Goal: Task Accomplishment & Management: Use online tool/utility

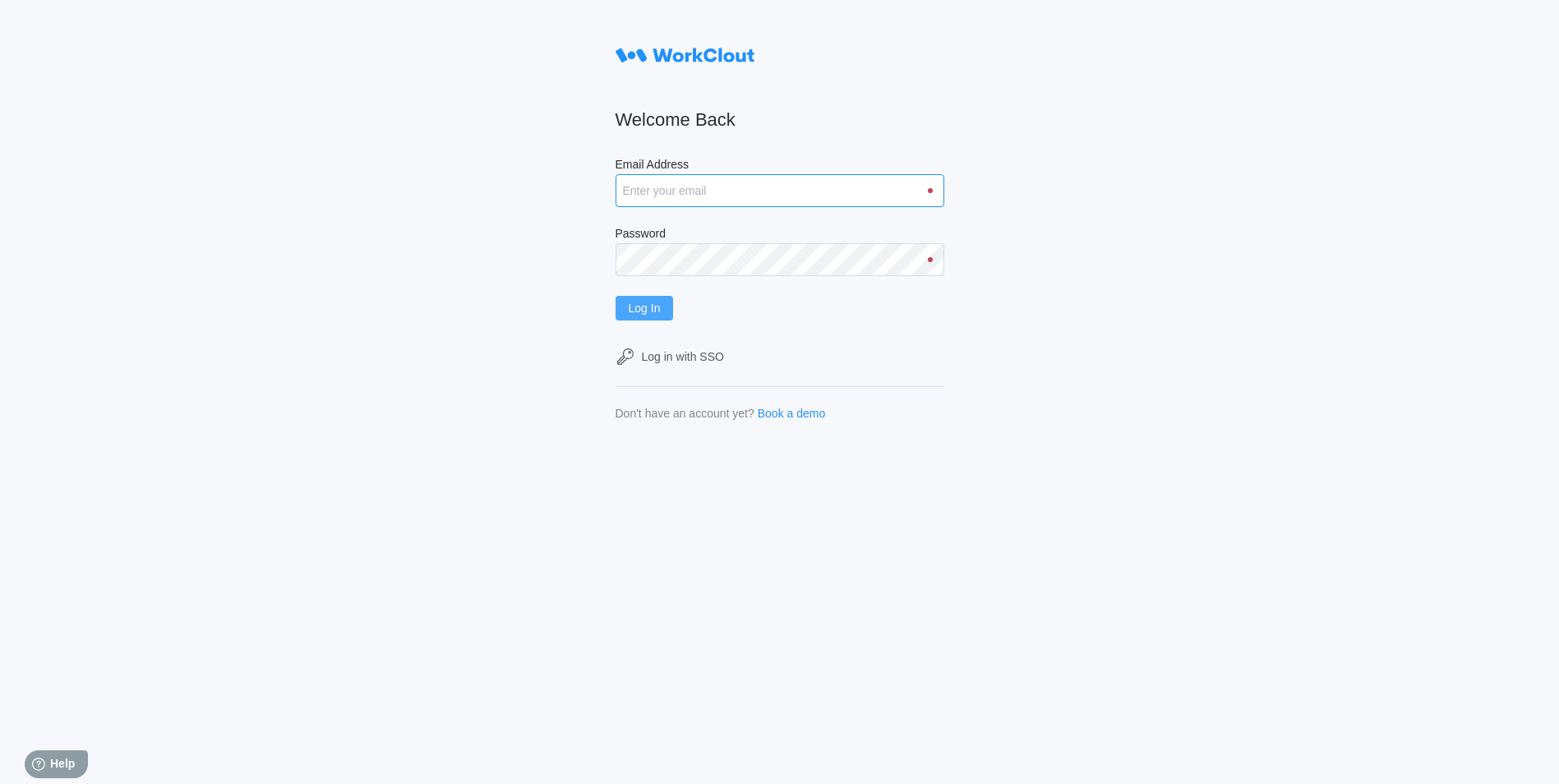
type input "[EMAIL_ADDRESS][DOMAIN_NAME]"
click at [638, 314] on button "Log In" at bounding box center [645, 308] width 59 height 24
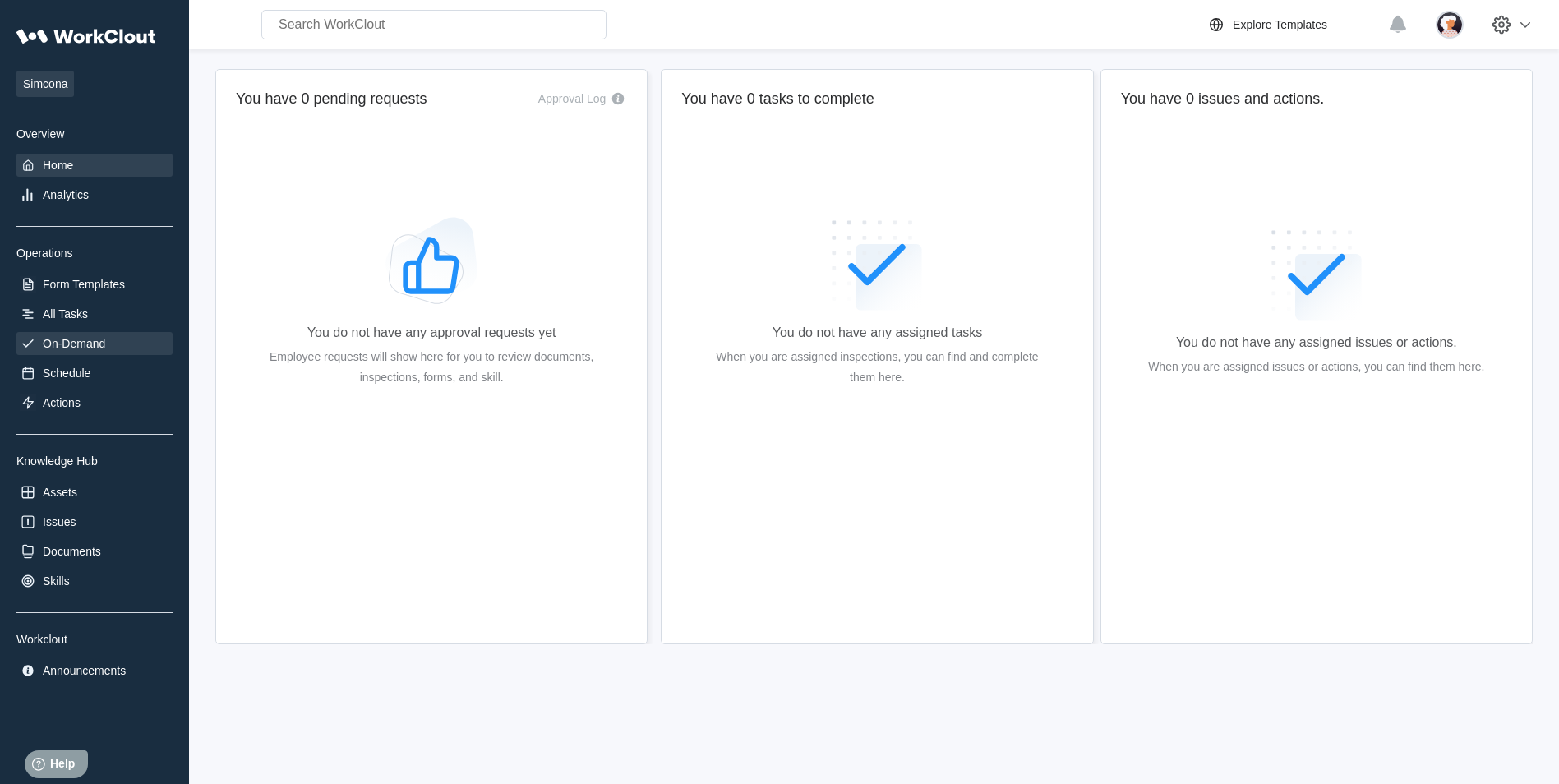
click at [74, 337] on div "On-Demand" at bounding box center [74, 344] width 62 height 13
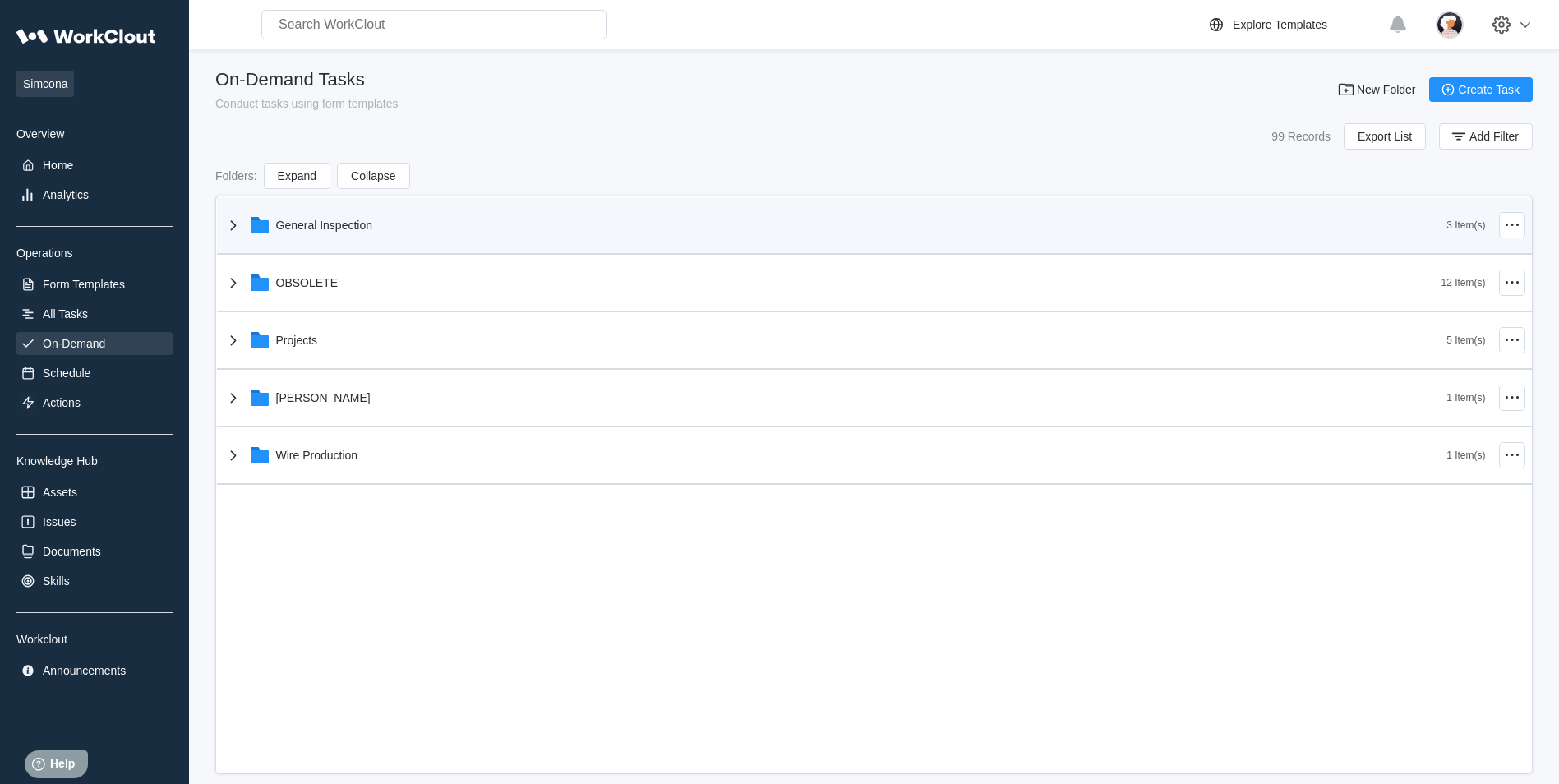
click at [257, 233] on icon at bounding box center [260, 226] width 20 height 20
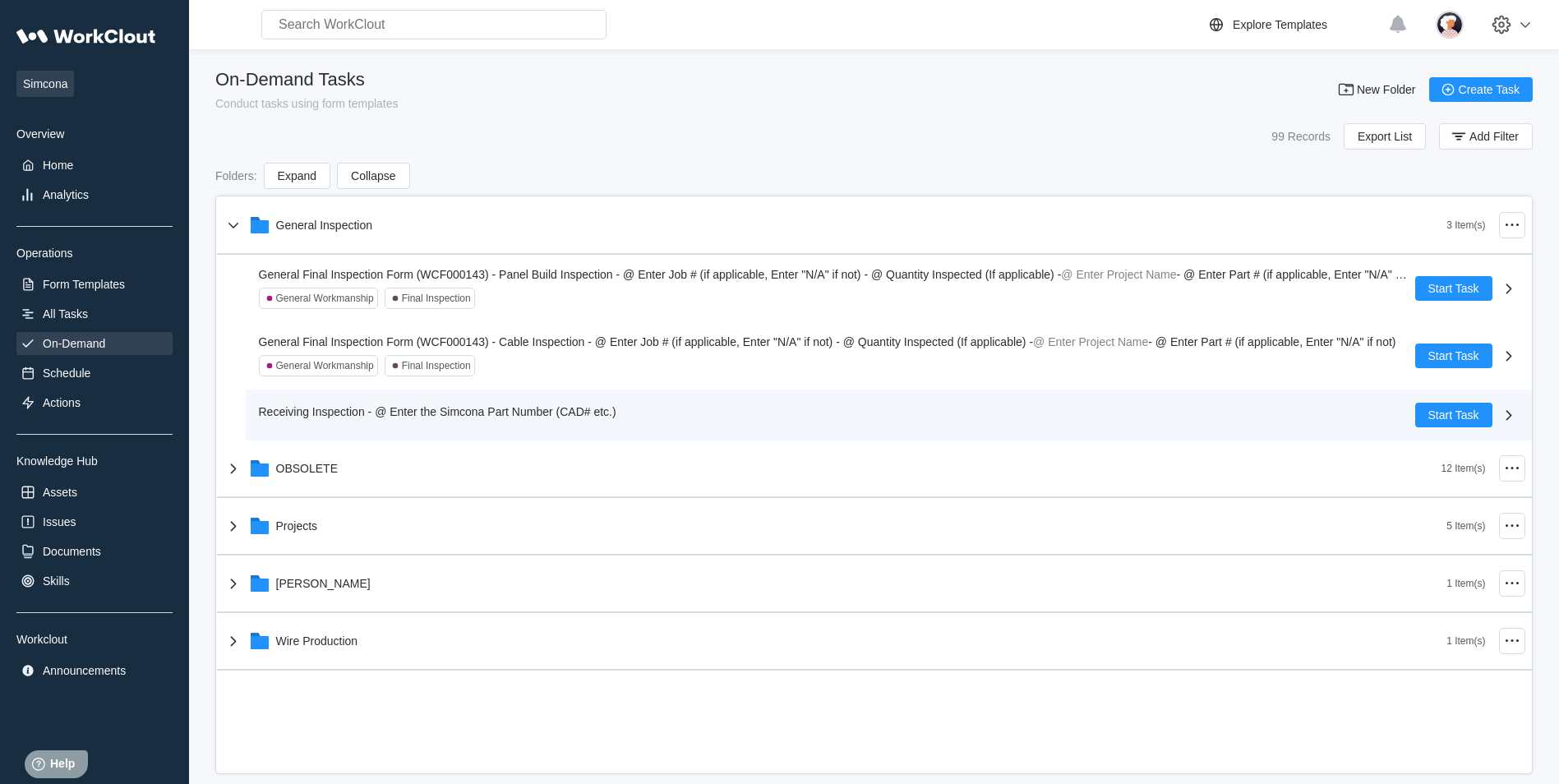
click at [309, 413] on span "Receiving Inspection - @ Enter the Simcona Part Number (CAD# etc.)" at bounding box center [438, 412] width 357 height 13
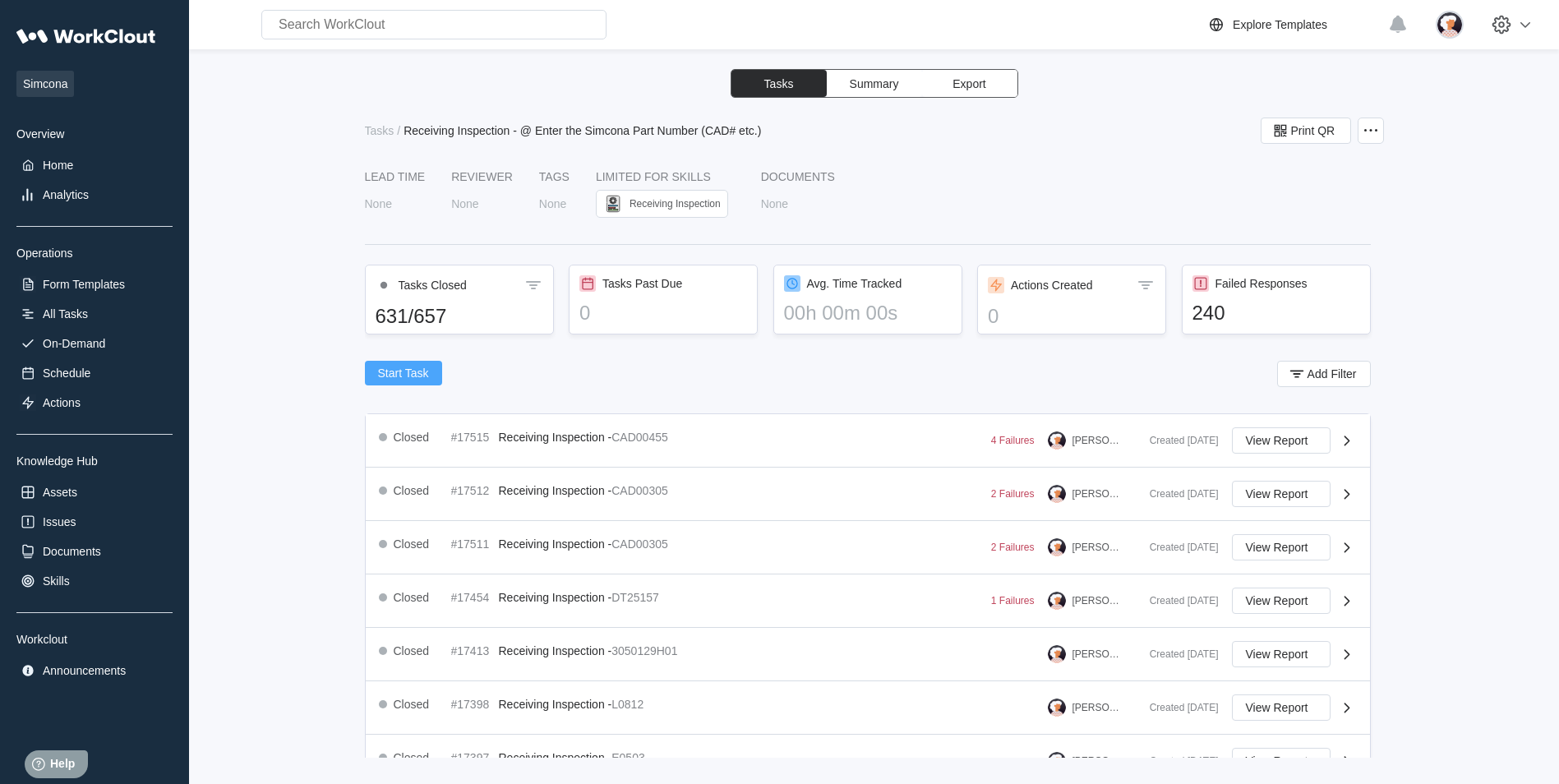
click at [397, 370] on span "Start Task" at bounding box center [403, 373] width 51 height 12
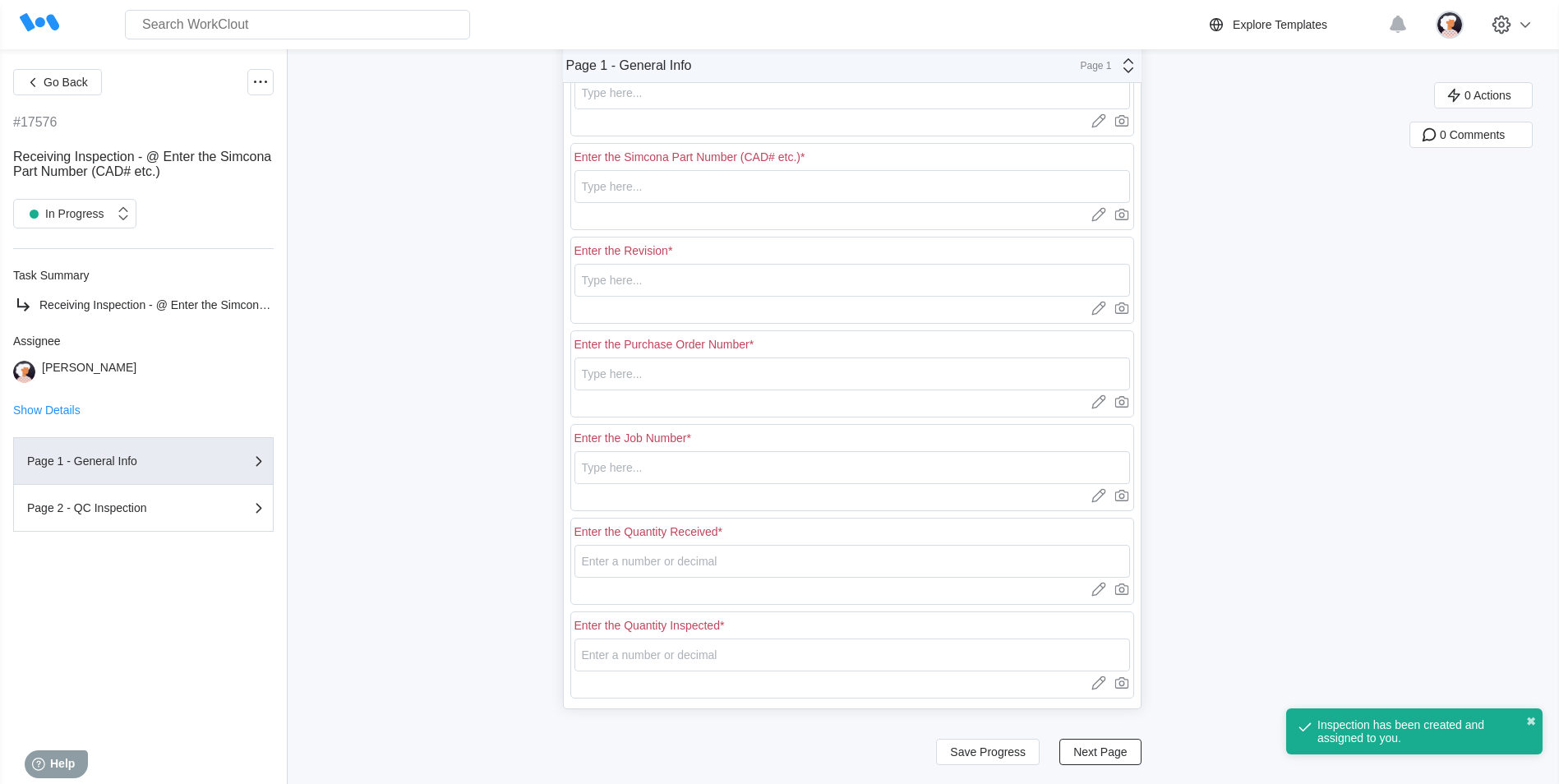
scroll to position [214, 0]
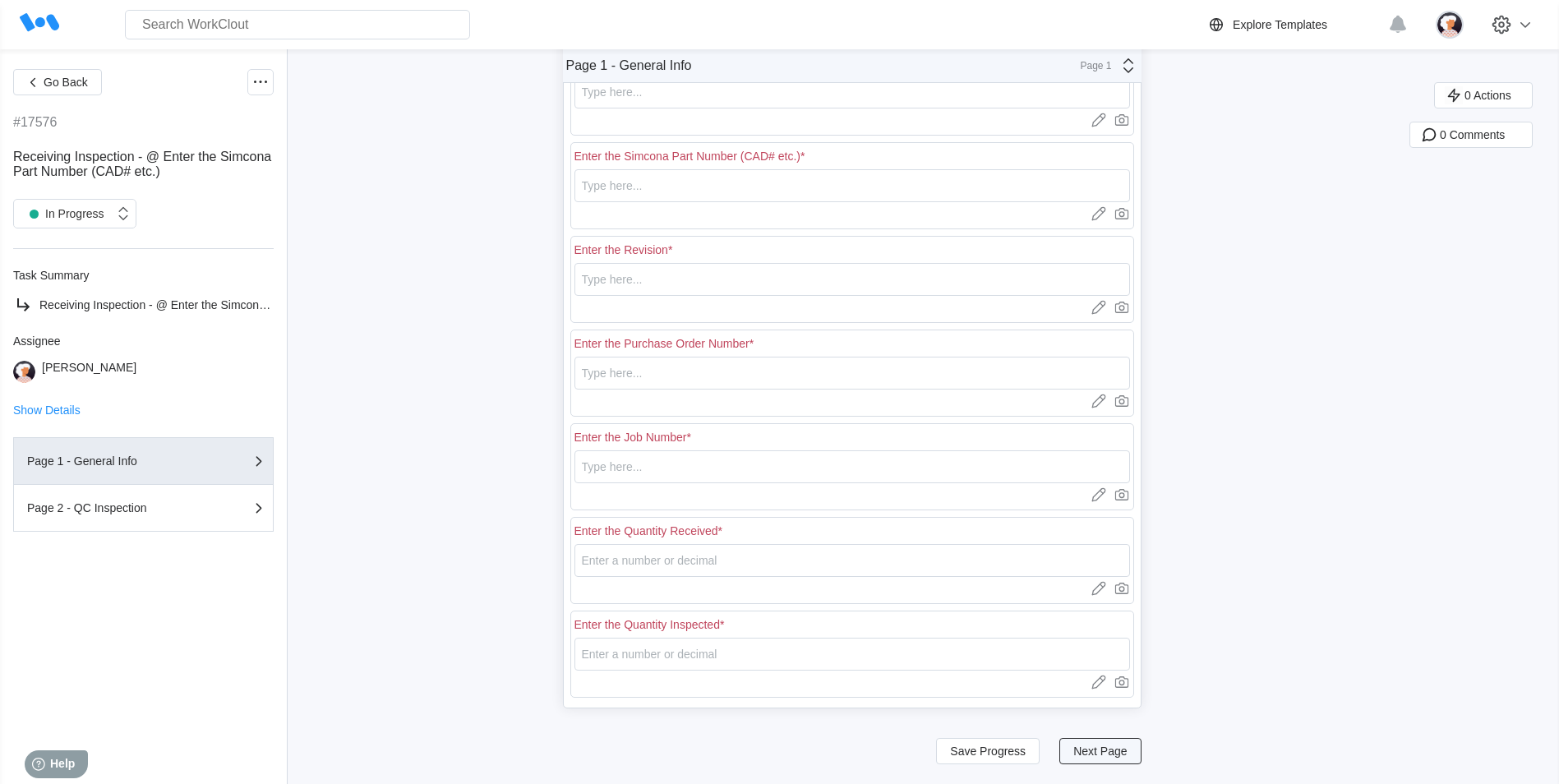
click at [1095, 749] on span "Next Page" at bounding box center [1100, 751] width 54 height 12
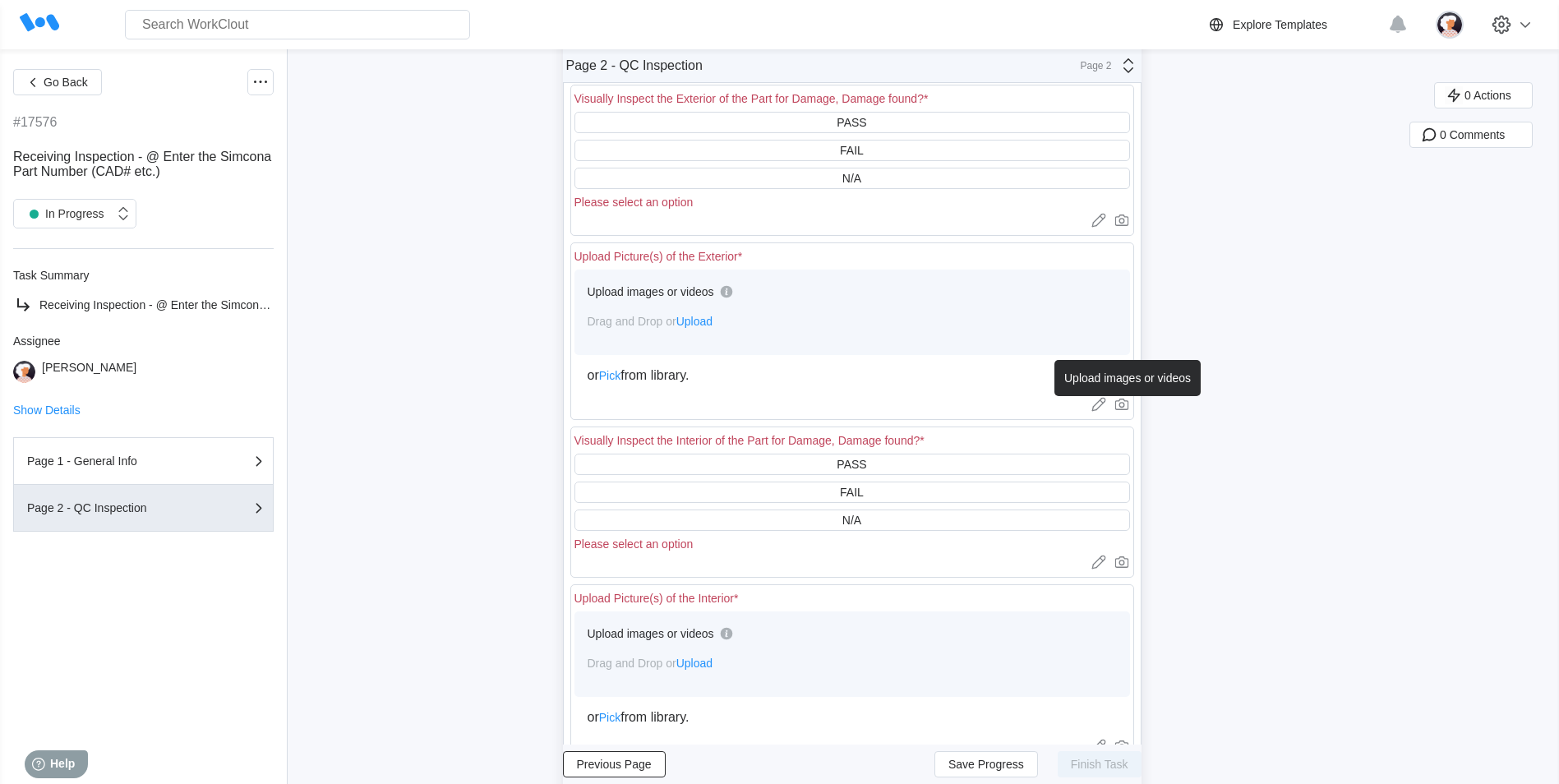
click at [1130, 404] on icon at bounding box center [1122, 404] width 17 height 17
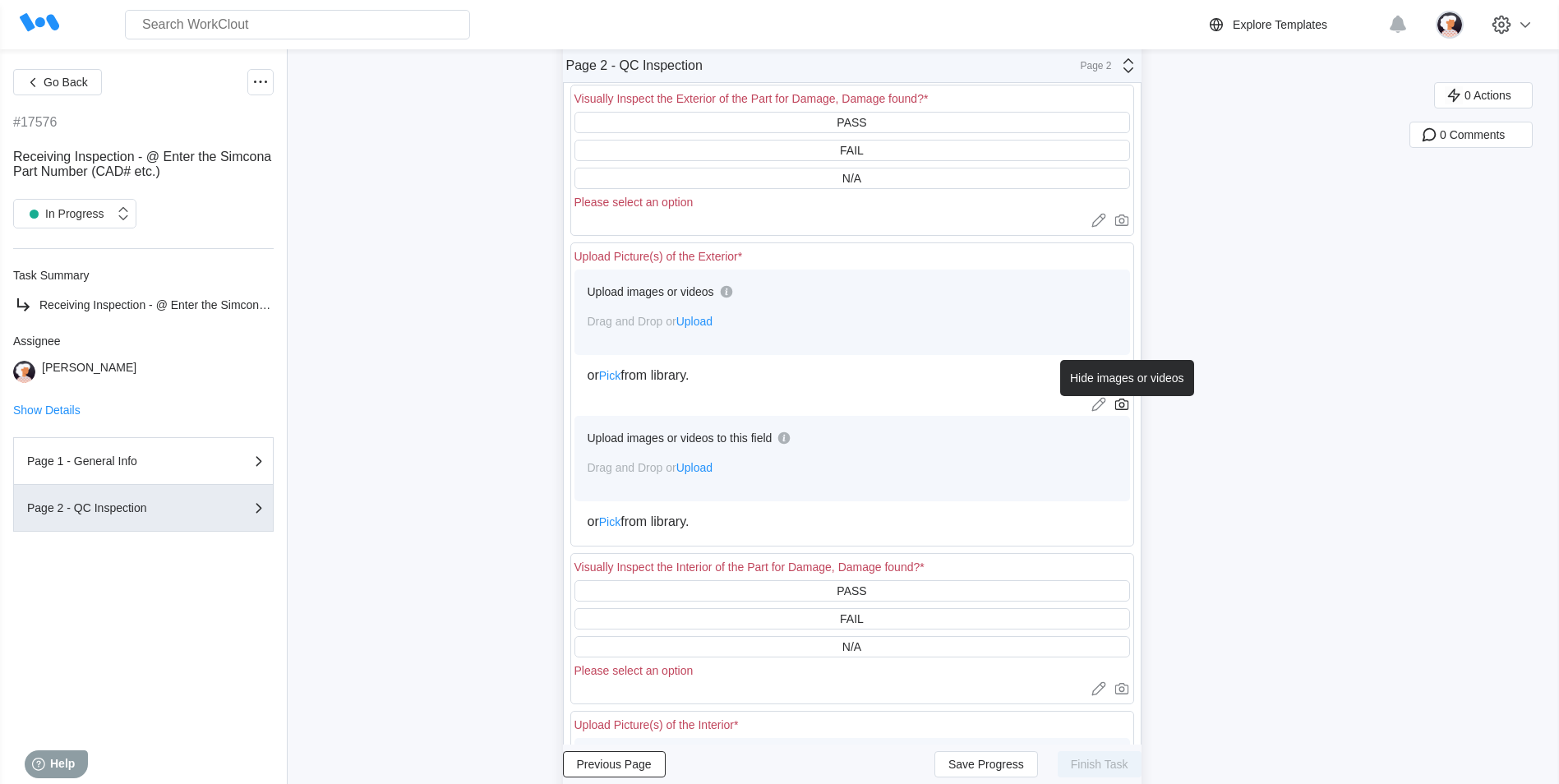
click at [1130, 404] on icon at bounding box center [1122, 404] width 17 height 17
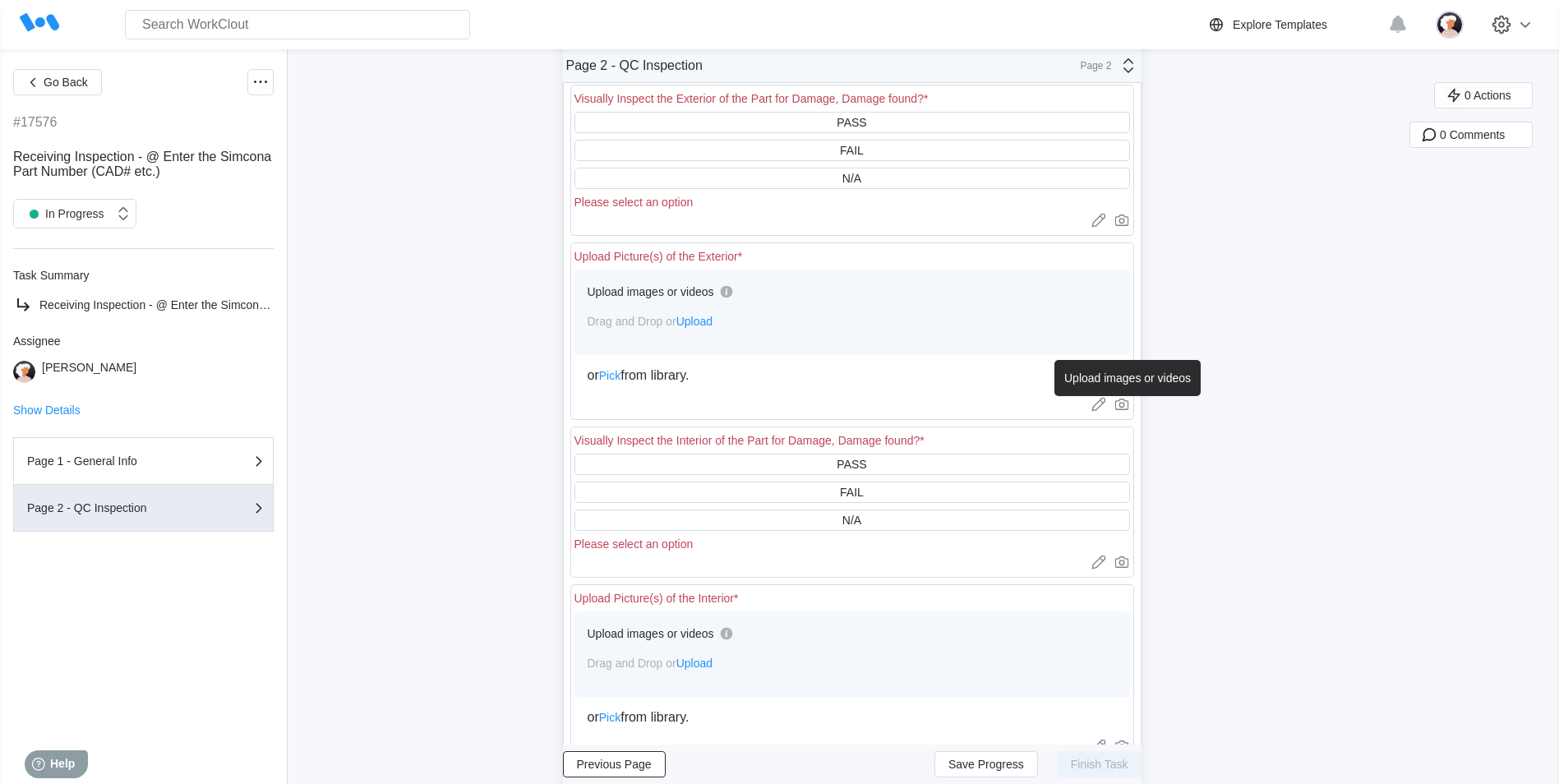
click at [1130, 404] on icon at bounding box center [1122, 404] width 17 height 17
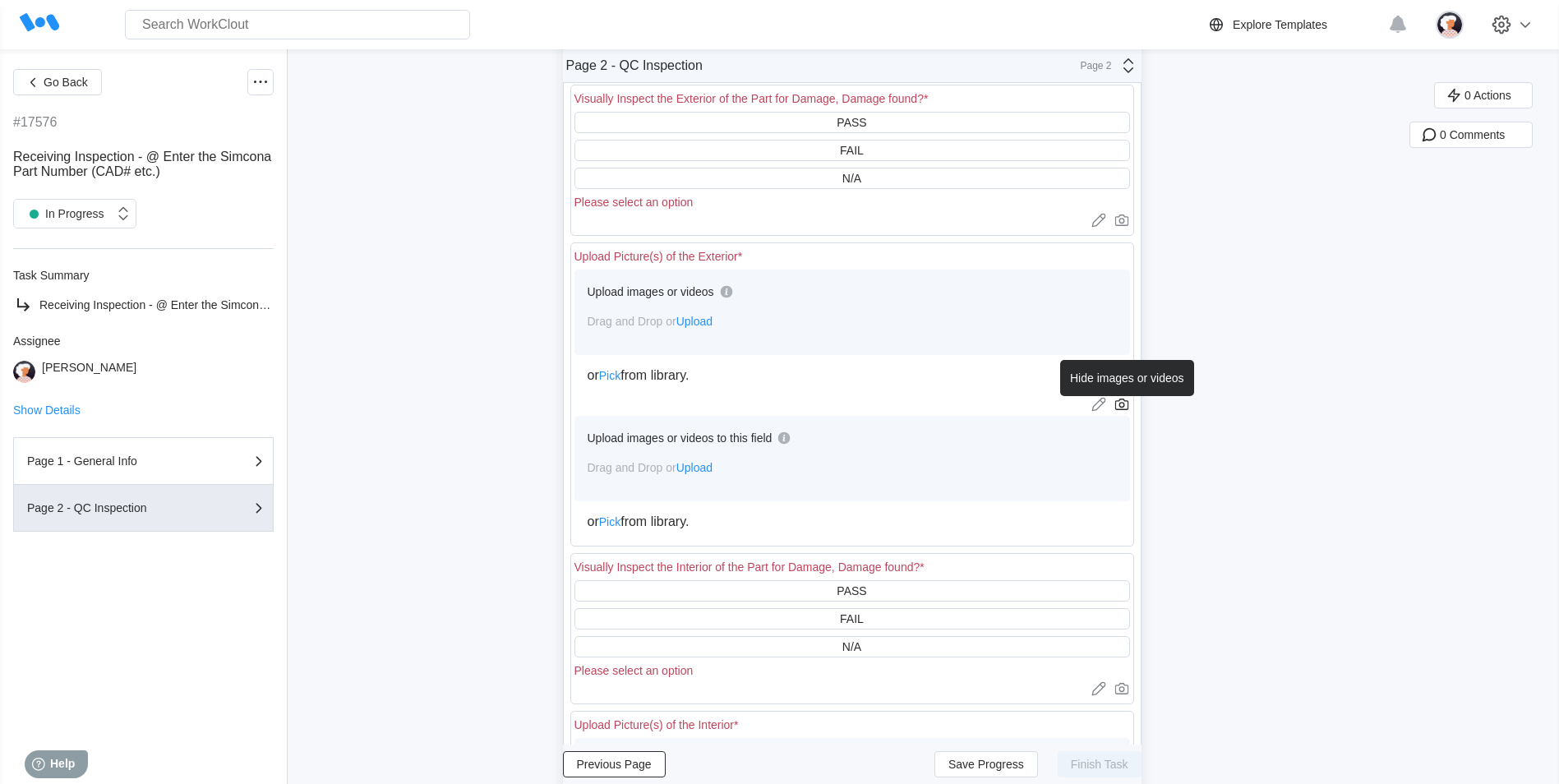
click at [1130, 406] on icon at bounding box center [1122, 404] width 17 height 17
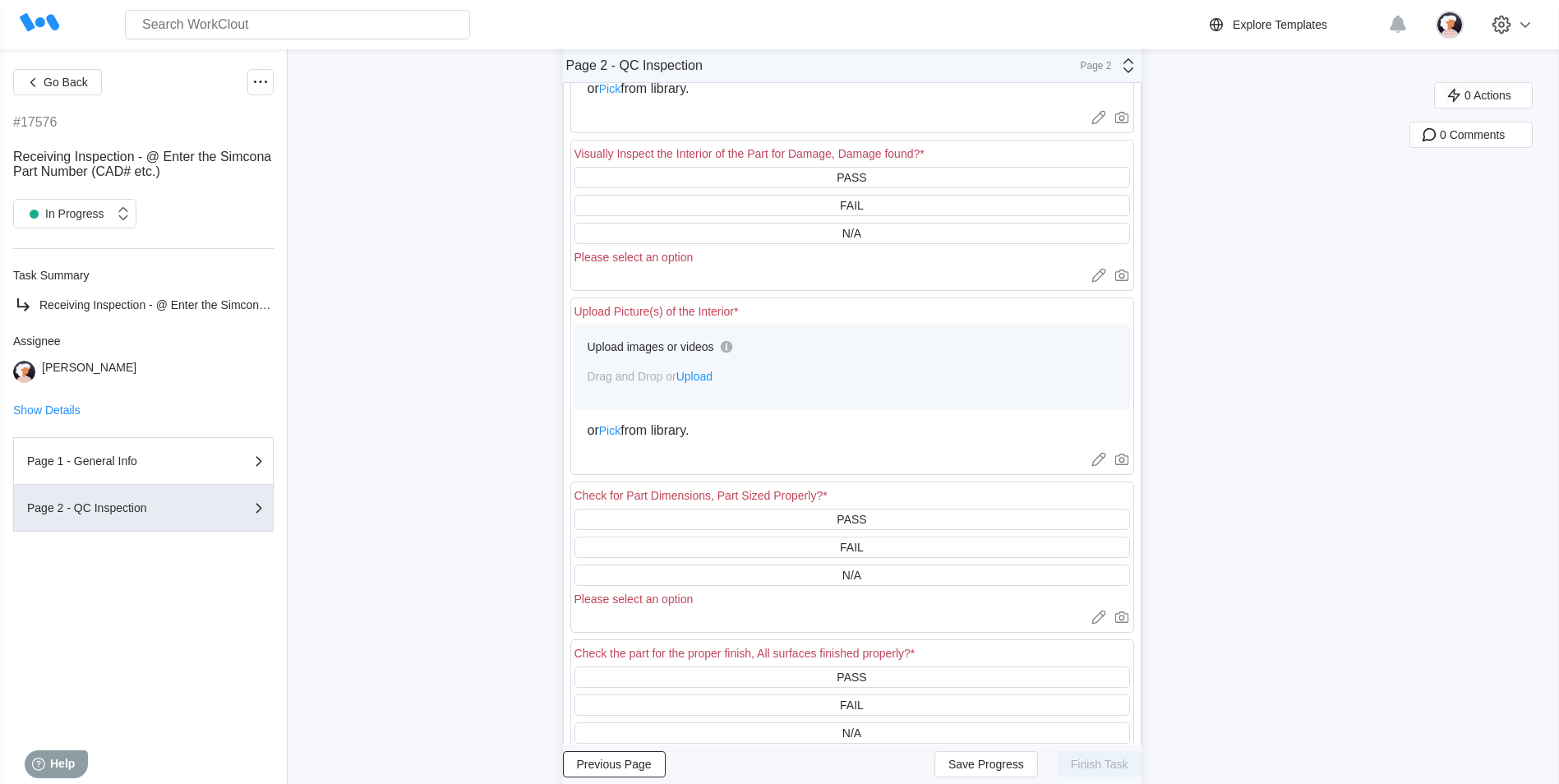
scroll to position [904, 0]
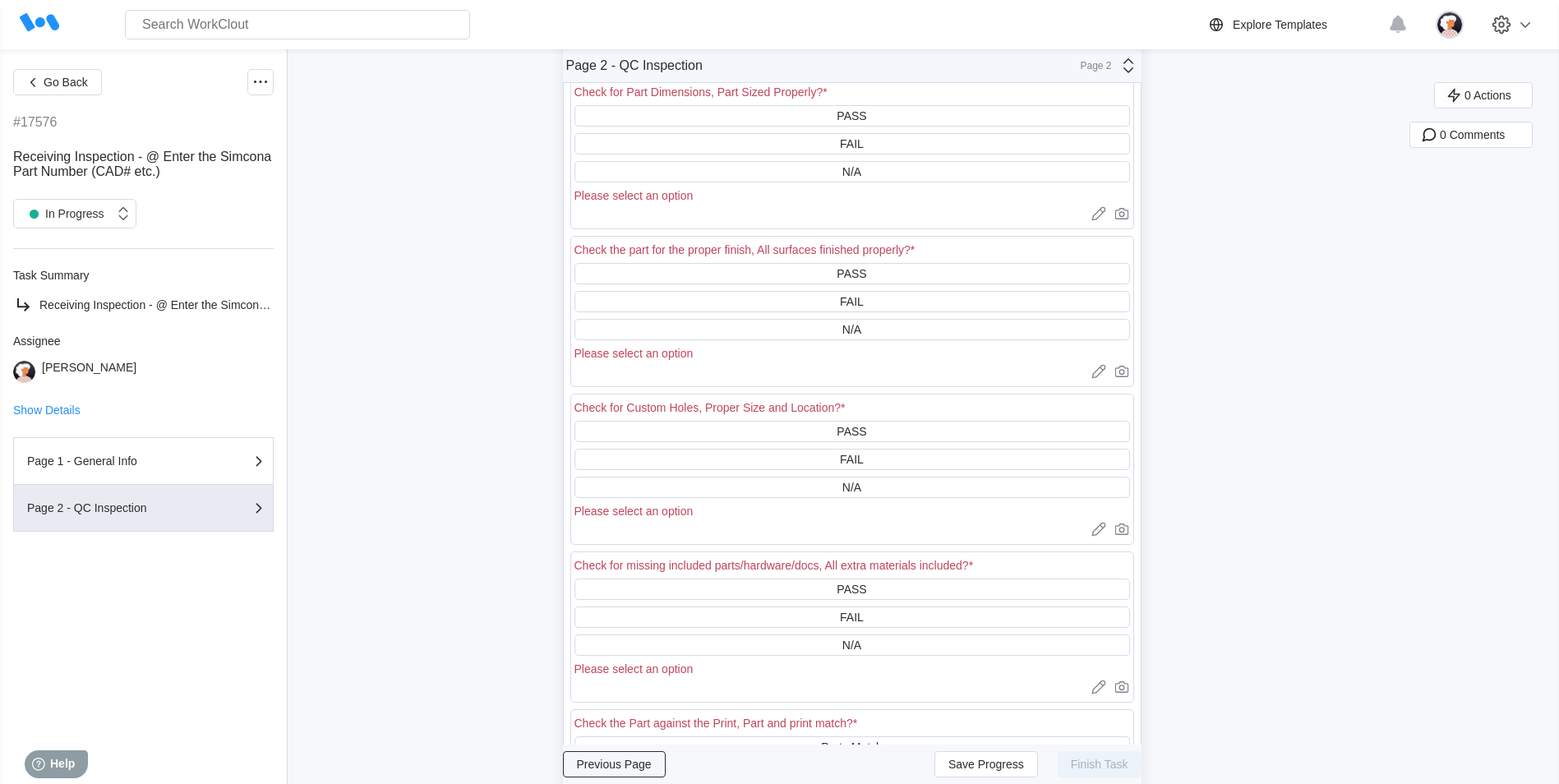
click at [652, 751] on button "Previous Page" at bounding box center [614, 764] width 102 height 26
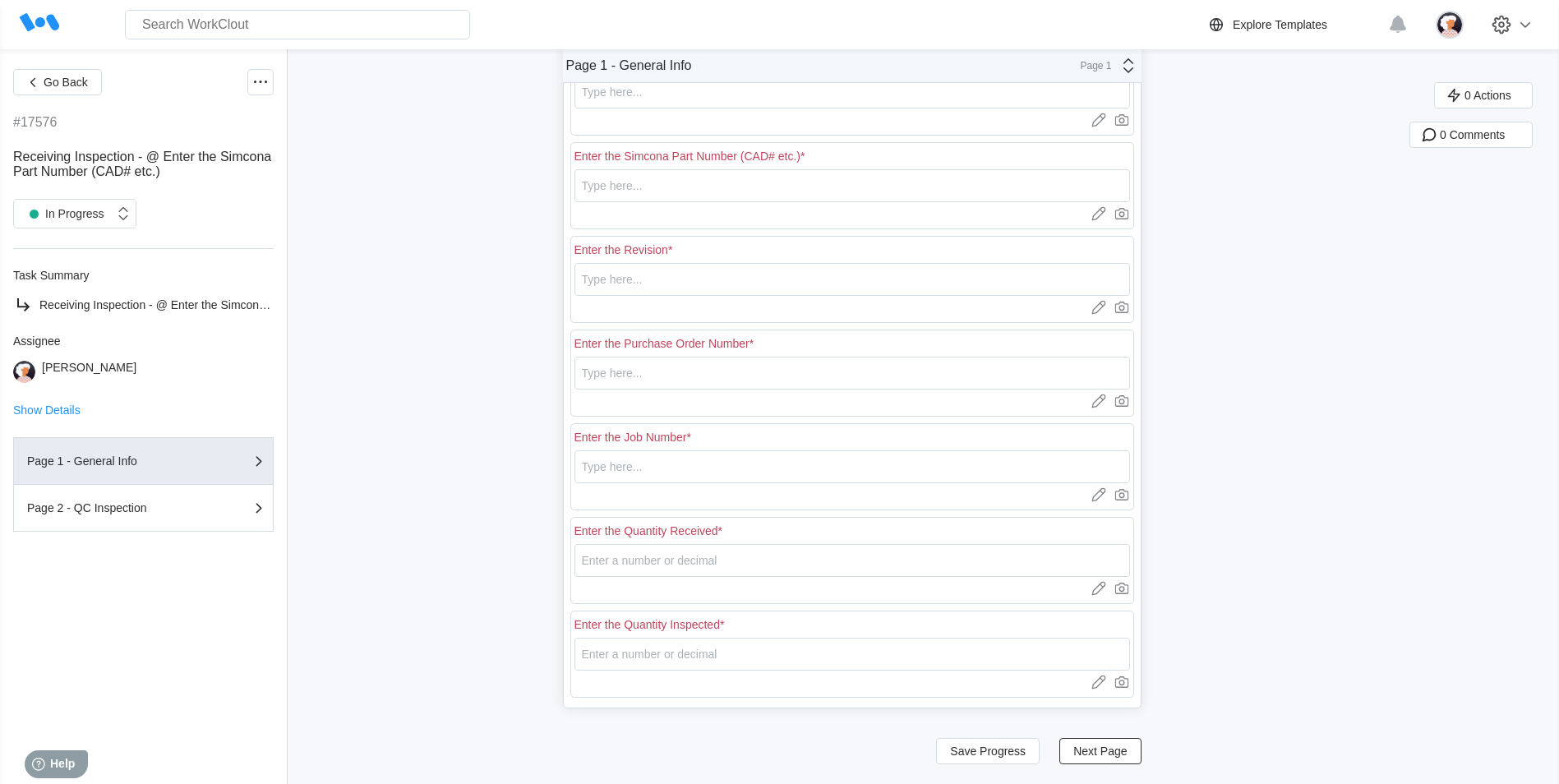
scroll to position [214, 0]
